Goal: Navigation & Orientation: Locate item on page

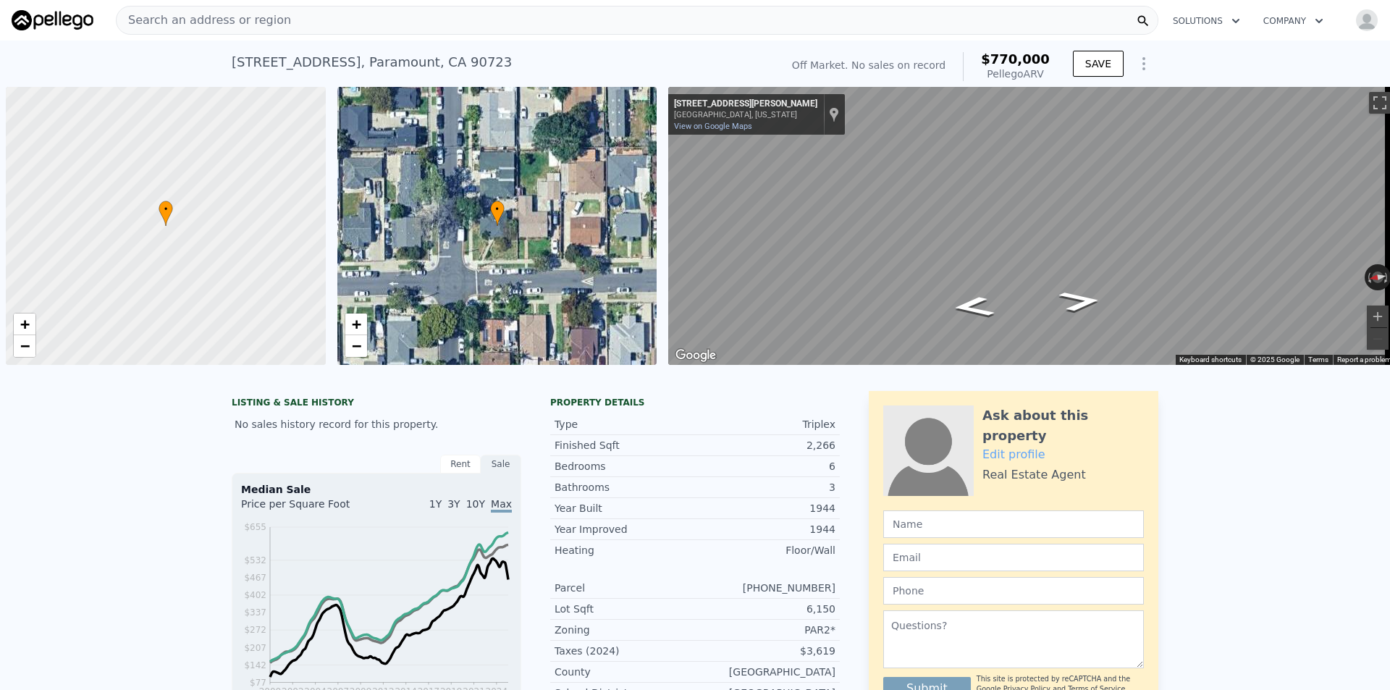
scroll to position [0, 6]
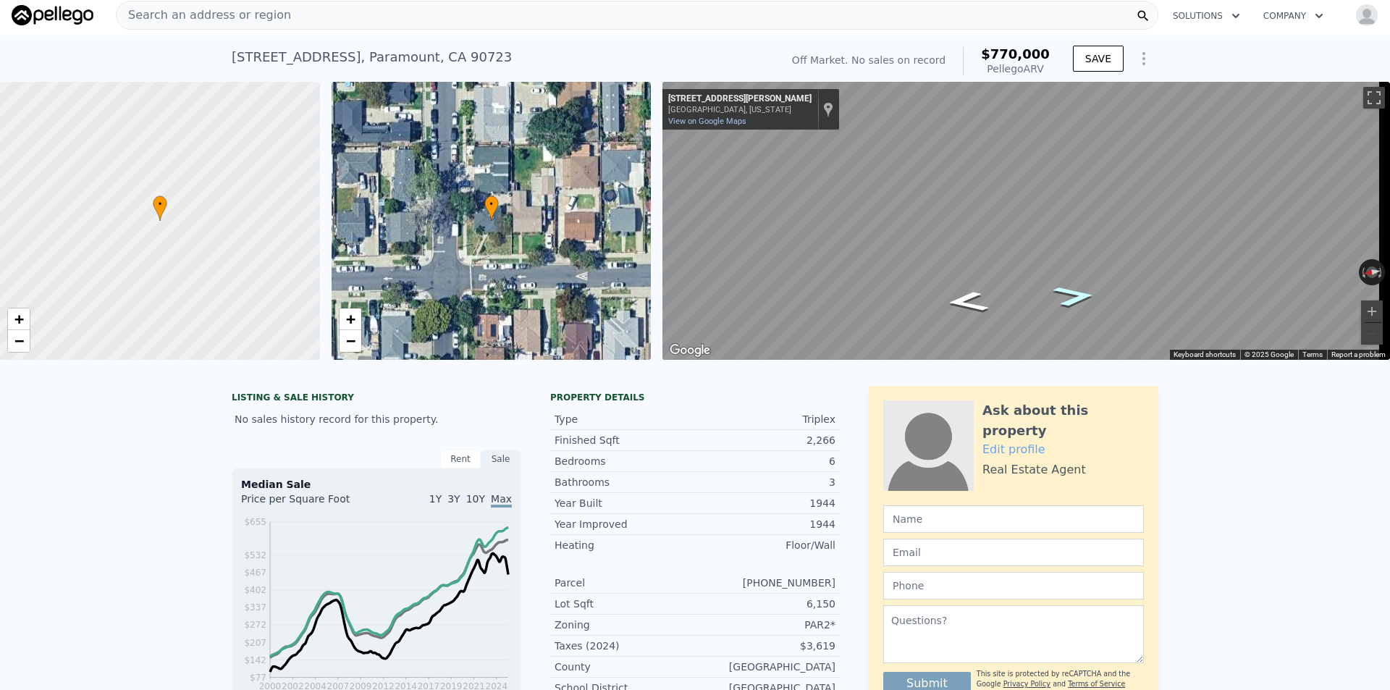
click at [1065, 299] on icon "Go South, San Jose Ave" at bounding box center [1074, 296] width 79 height 30
click at [1065, 299] on icon "Go South, San Jose Ave" at bounding box center [1072, 293] width 90 height 33
click at [1324, 271] on div "← Move left → Move right ↑ Move up ↓ Move down + Zoom in - Zoom out [STREET_ADD…" at bounding box center [1026, 221] width 728 height 278
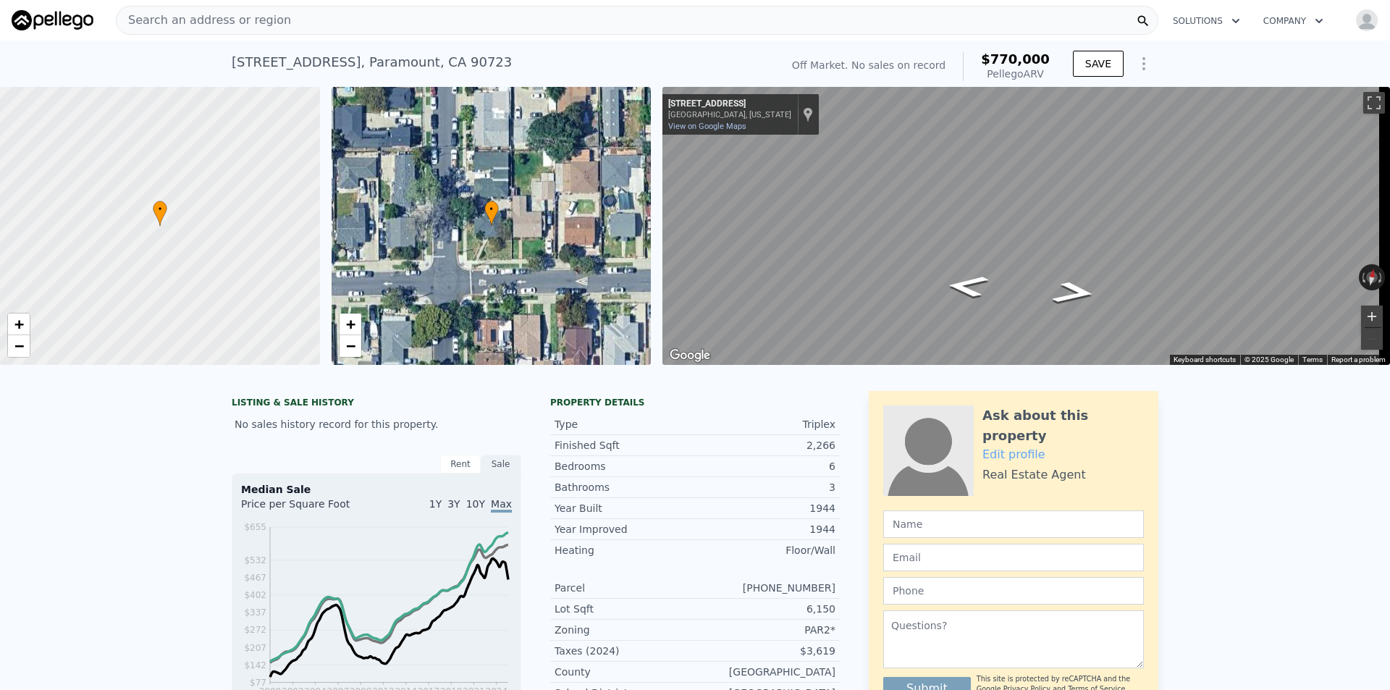
click at [1361, 313] on button "Zoom in" at bounding box center [1372, 316] width 22 height 22
click at [1060, 279] on icon "Go South, San Jose Ave" at bounding box center [1045, 271] width 106 height 33
click at [1389, 206] on html "Search an address or region Solutions Company Open main menu Open user menu [ST…" at bounding box center [695, 345] width 1390 height 690
click at [1361, 337] on button "Zoom out" at bounding box center [1372, 339] width 22 height 22
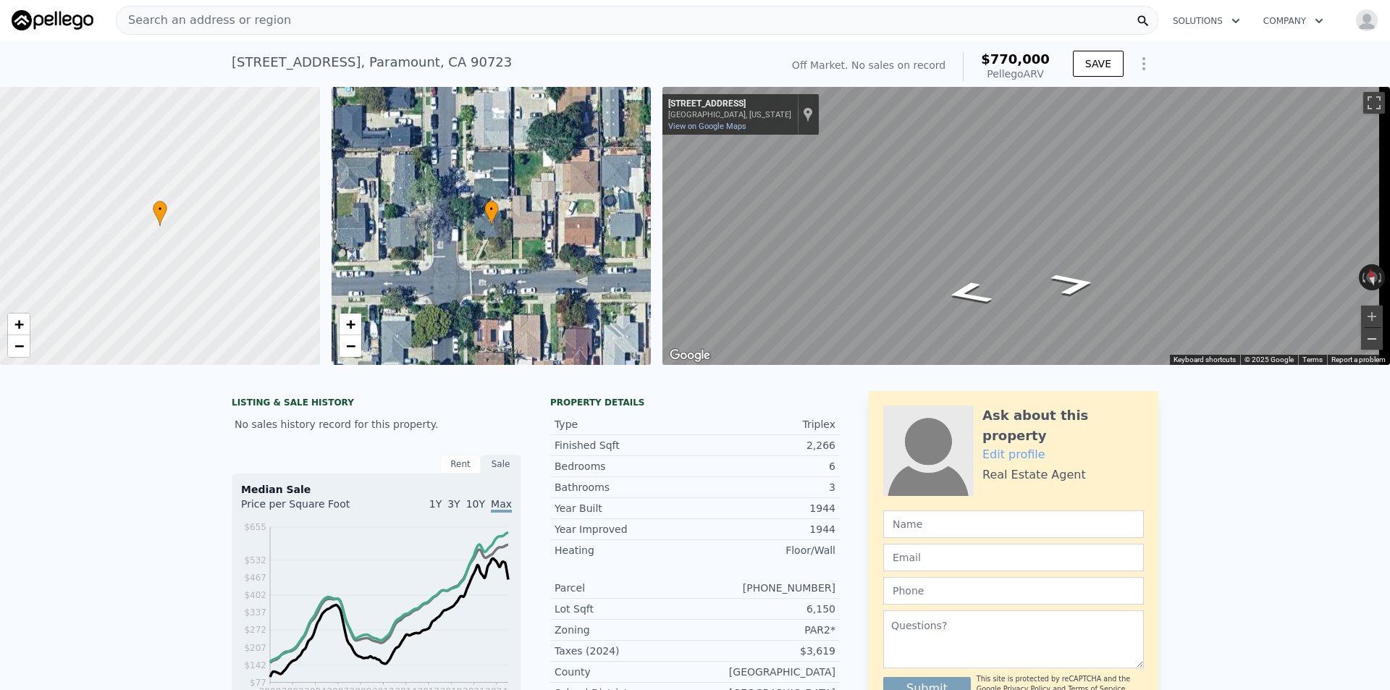
click at [1361, 337] on button "Zoom out" at bounding box center [1372, 339] width 22 height 22
click at [1362, 321] on button "Zoom in" at bounding box center [1372, 316] width 22 height 22
